Goal: Task Accomplishment & Management: Complete application form

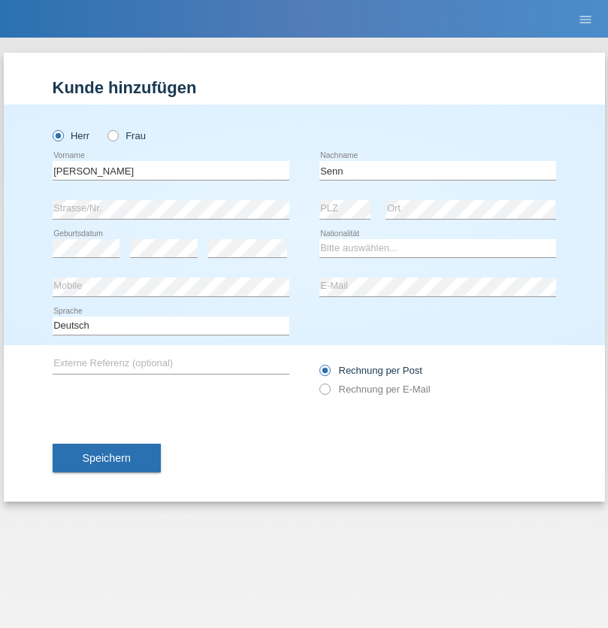
type input "Senn"
select select "CH"
select select "en"
radio input "true"
click at [171, 170] on input "text" at bounding box center [171, 170] width 237 height 19
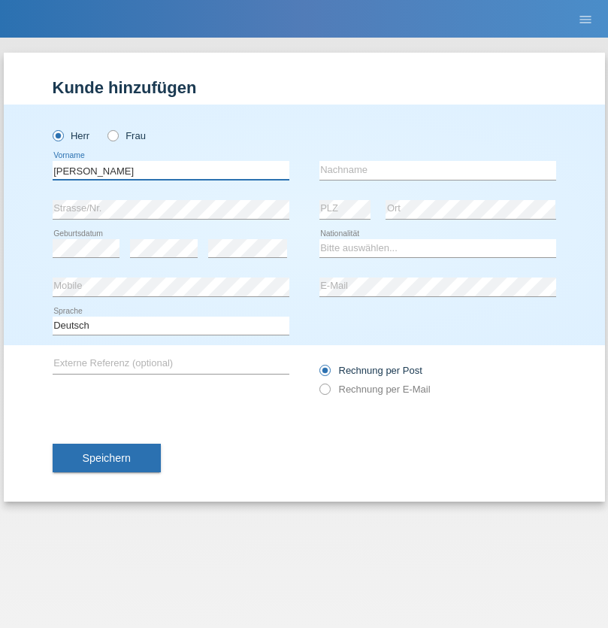
type input "Francesco"
click at [437, 170] on input "text" at bounding box center [437, 170] width 237 height 19
type input "Fortugno"
select select "IT"
select select "C"
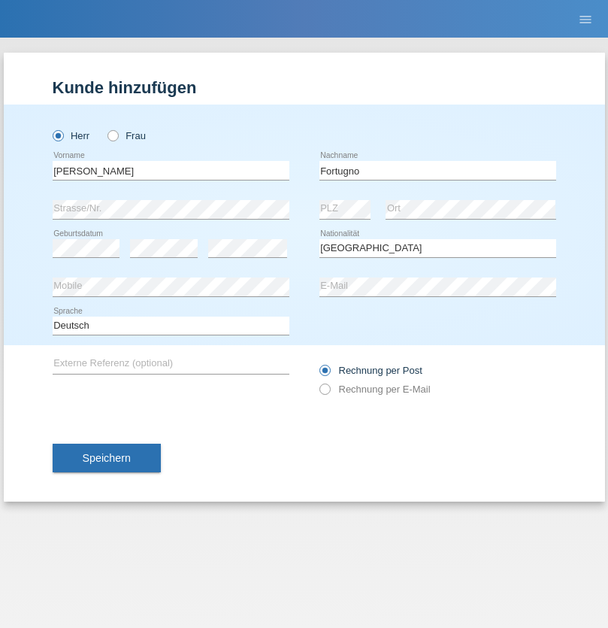
select select "09"
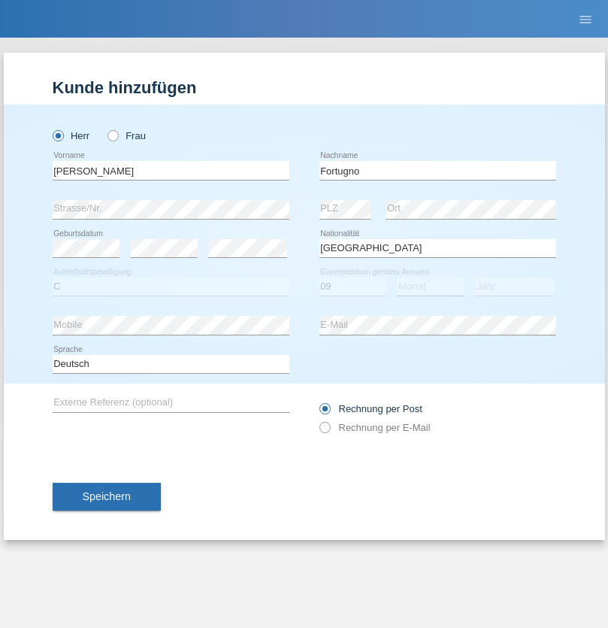
select select "08"
select select "2006"
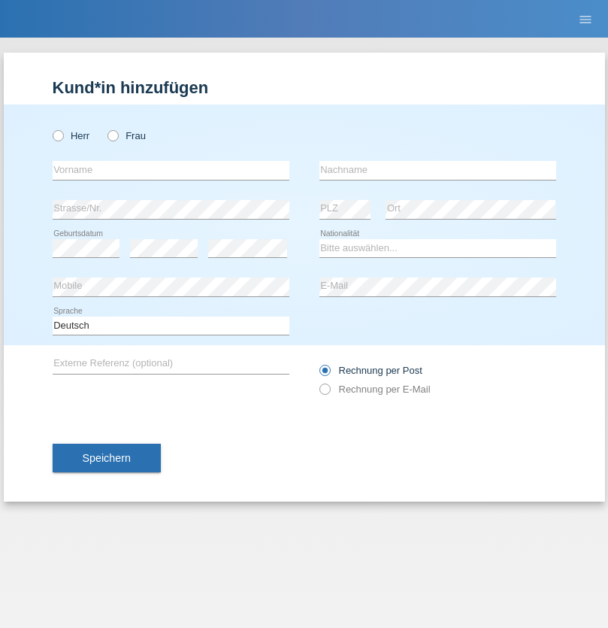
radio input "true"
click at [171, 170] on input "text" at bounding box center [171, 170] width 237 height 19
type input "Farkash"
click at [437, 170] on input "text" at bounding box center [437, 170] width 237 height 19
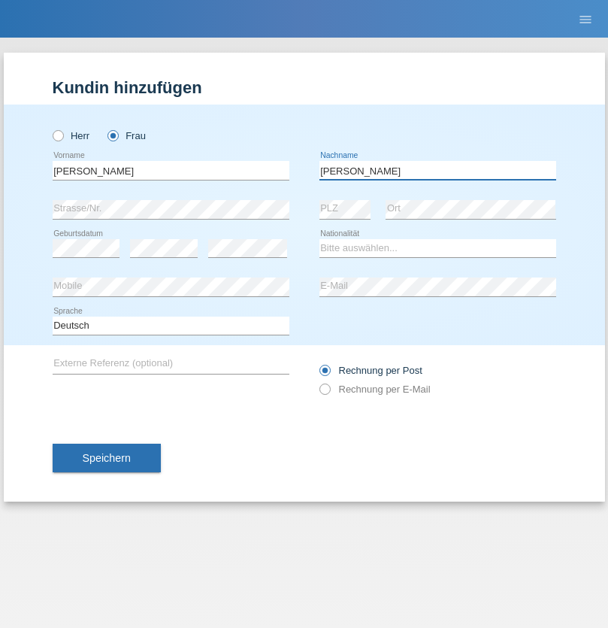
type input "Yolana"
select select "UA"
select select "C"
select select "23"
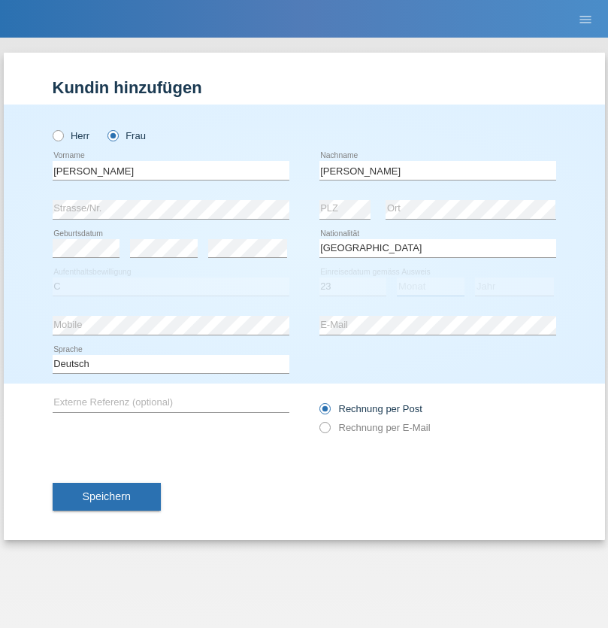
select select "10"
select select "2021"
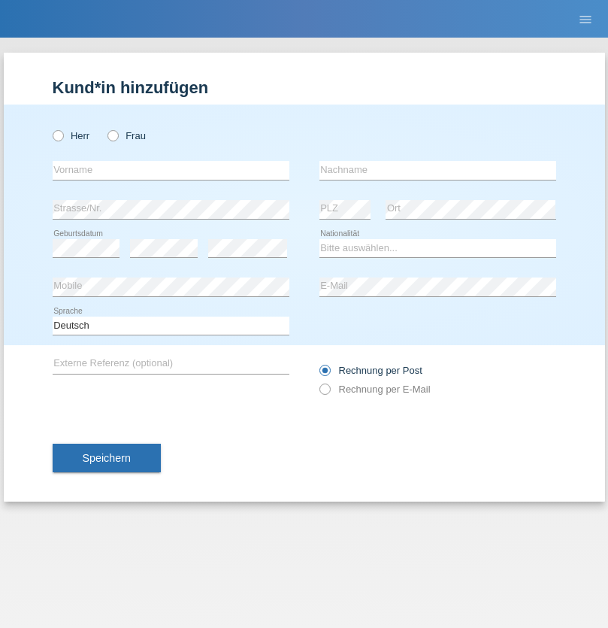
radio input "true"
click at [171, 170] on input "text" at bounding box center [171, 170] width 237 height 19
type input "Terezie"
click at [437, 170] on input "text" at bounding box center [437, 170] width 237 height 19
type input "Zachariášová"
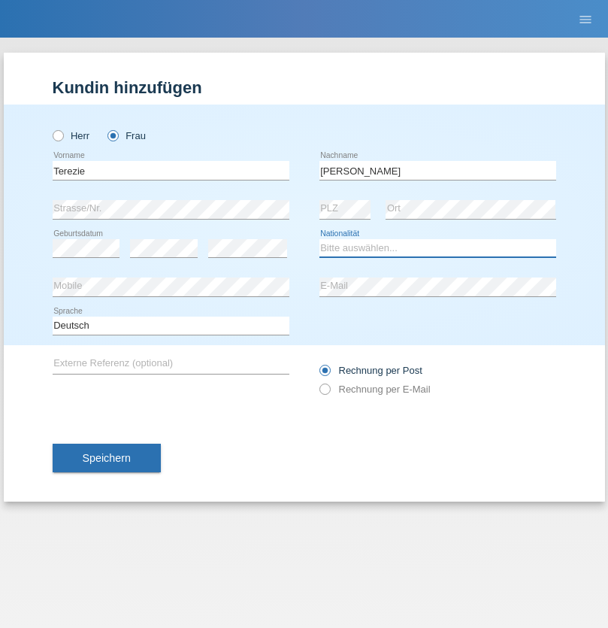
select select "CH"
radio input "true"
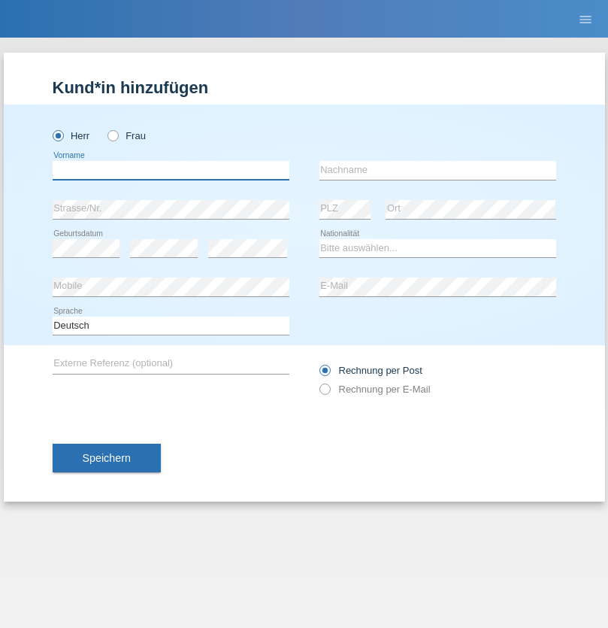
click at [171, 170] on input "text" at bounding box center [171, 170] width 237 height 19
type input "firat"
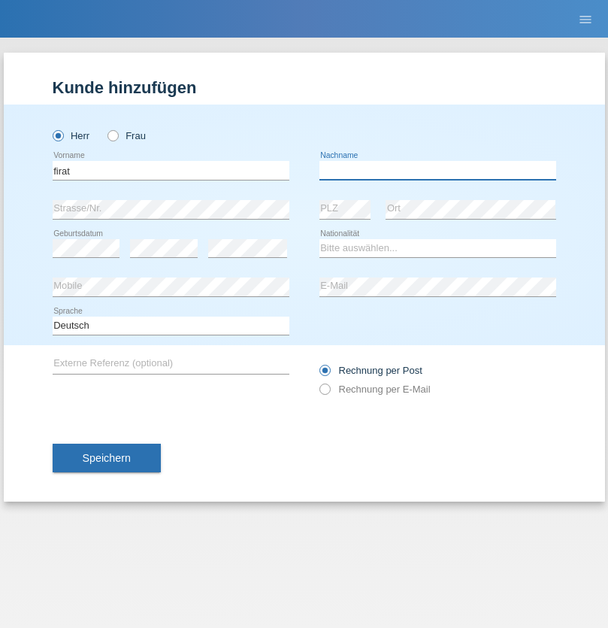
click at [437, 170] on input "text" at bounding box center [437, 170] width 237 height 19
type input "kara"
select select "CH"
radio input "true"
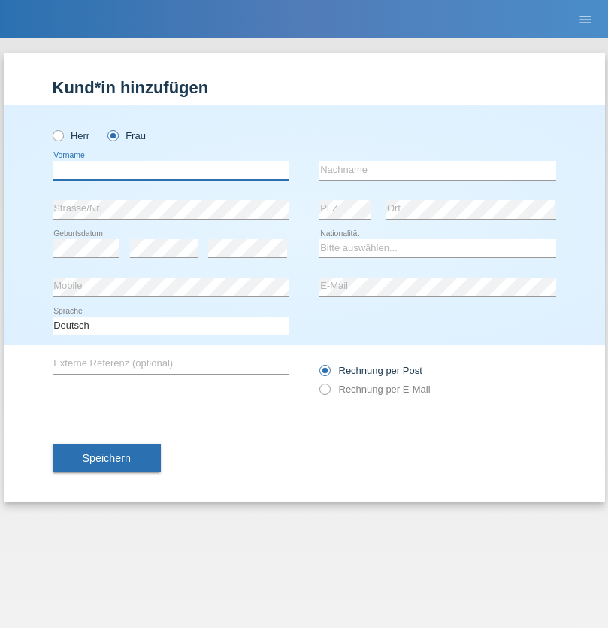
click at [171, 170] on input "text" at bounding box center [171, 170] width 237 height 19
type input "Nuria"
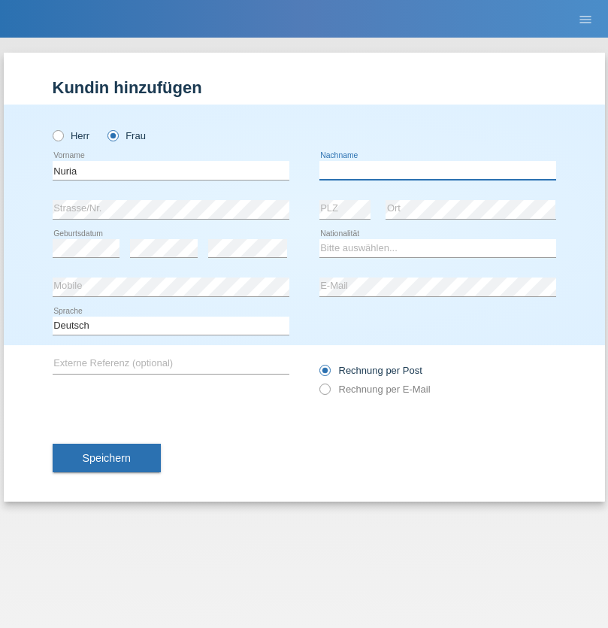
click at [437, 170] on input "text" at bounding box center [437, 170] width 237 height 19
type input "D'Antino"
select select "CH"
